Goal: Navigation & Orientation: Find specific page/section

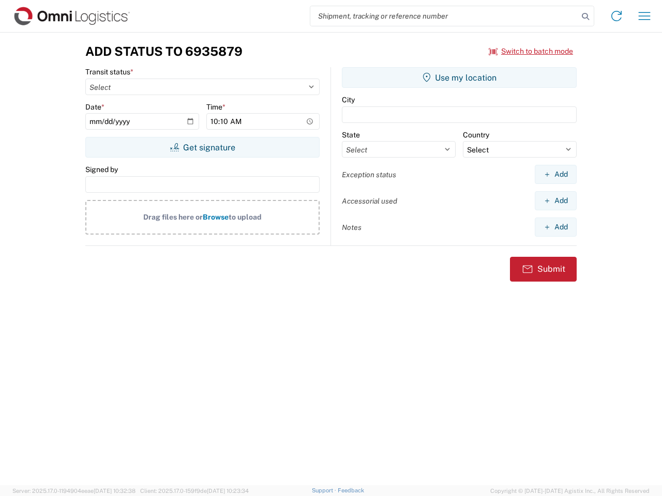
click at [444, 16] on input "search" at bounding box center [444, 16] width 268 height 20
click at [585, 17] on icon at bounding box center [585, 16] width 14 height 14
click at [616, 16] on icon at bounding box center [616, 16] width 17 height 17
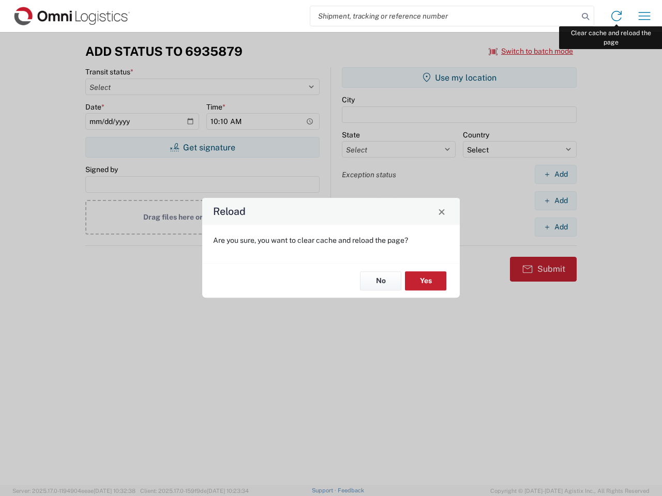
click at [644, 16] on div "Reload Are you sure, you want to clear cache and reload the page? No Yes" at bounding box center [331, 248] width 662 height 496
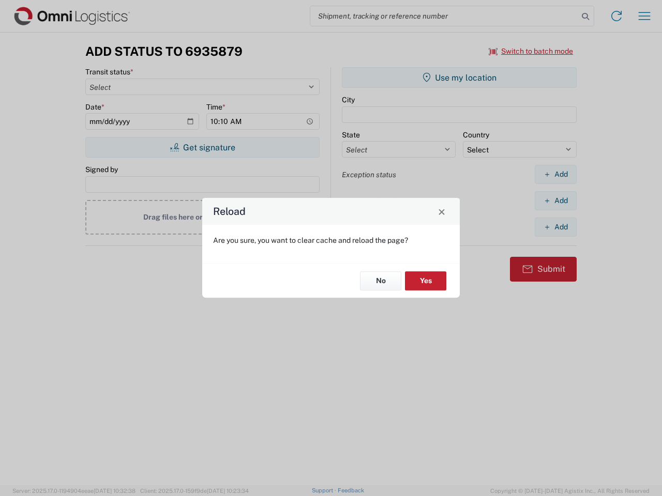
click at [531, 51] on div "Reload Are you sure, you want to clear cache and reload the page? No Yes" at bounding box center [331, 248] width 662 height 496
click at [202, 147] on div "Reload Are you sure, you want to clear cache and reload the page? No Yes" at bounding box center [331, 248] width 662 height 496
click at [459, 78] on div "Reload Are you sure, you want to clear cache and reload the page? No Yes" at bounding box center [331, 248] width 662 height 496
click at [555, 174] on div "Reload Are you sure, you want to clear cache and reload the page? No Yes" at bounding box center [331, 248] width 662 height 496
click at [555, 201] on div "Reload Are you sure, you want to clear cache and reload the page? No Yes" at bounding box center [331, 248] width 662 height 496
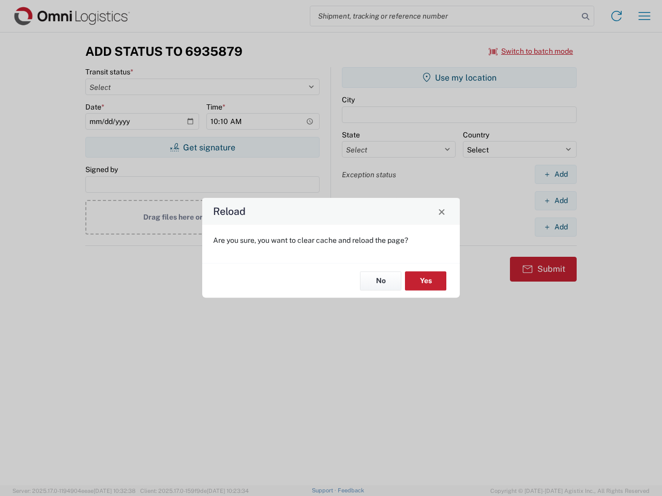
click at [555, 227] on div "Reload Are you sure, you want to clear cache and reload the page? No Yes" at bounding box center [331, 248] width 662 height 496
